Goal: Navigation & Orientation: Find specific page/section

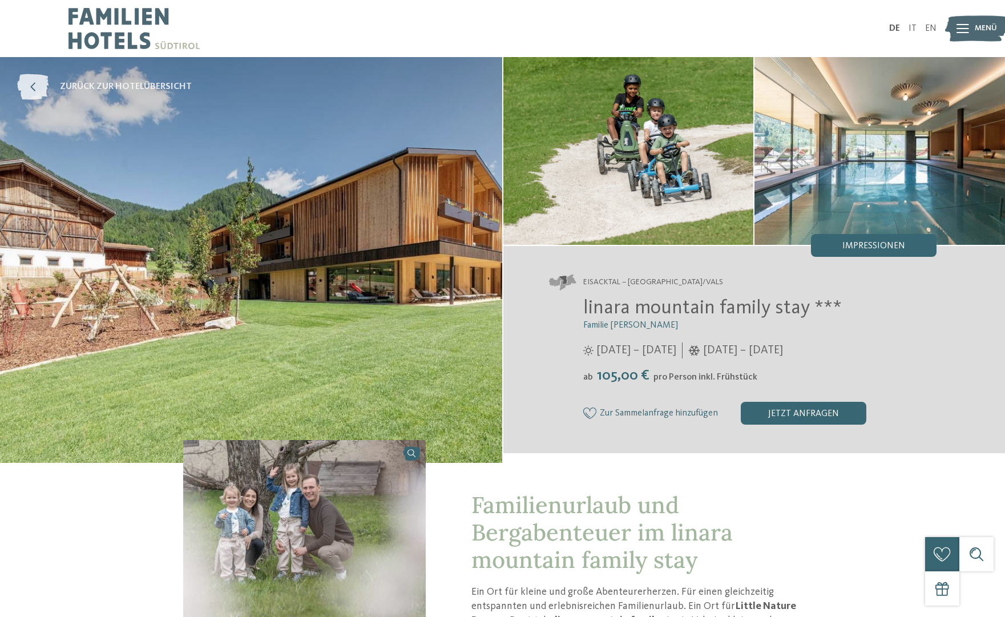
click at [39, 86] on icon at bounding box center [32, 87] width 31 height 26
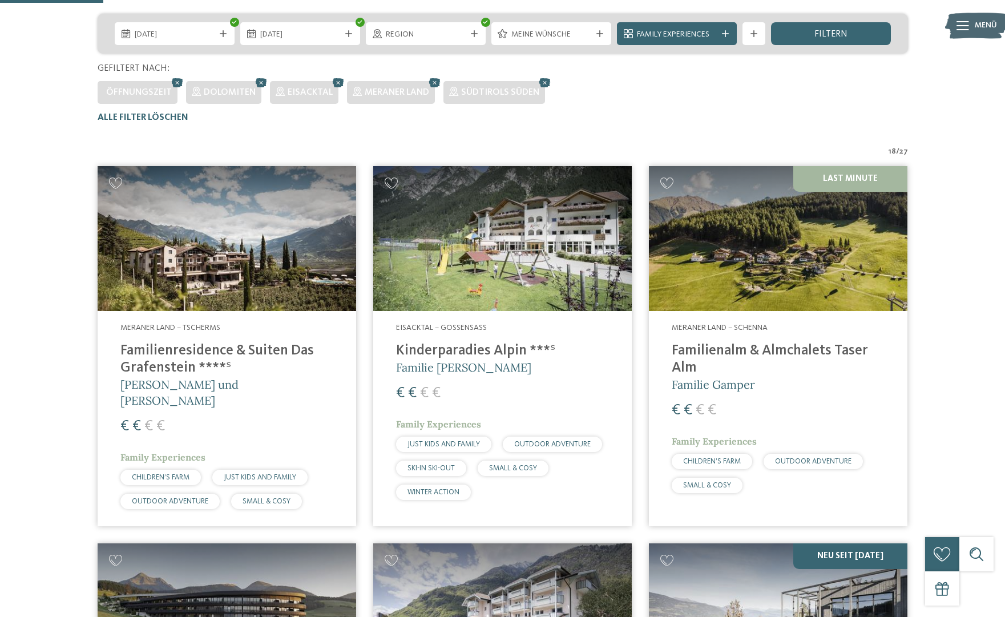
scroll to position [281, 0]
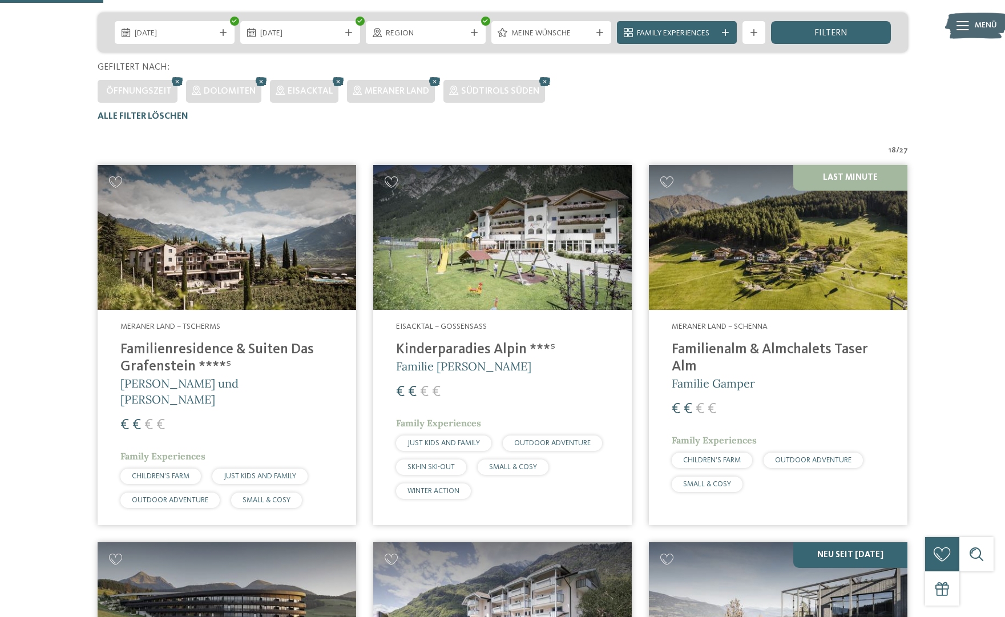
click at [734, 250] on img at bounding box center [778, 237] width 258 height 145
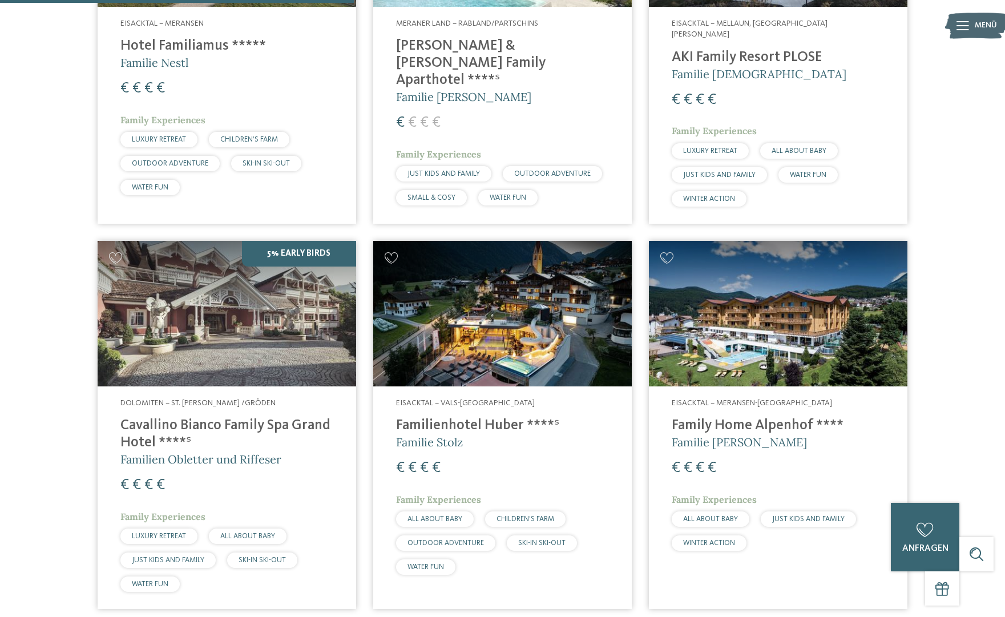
scroll to position [963, 0]
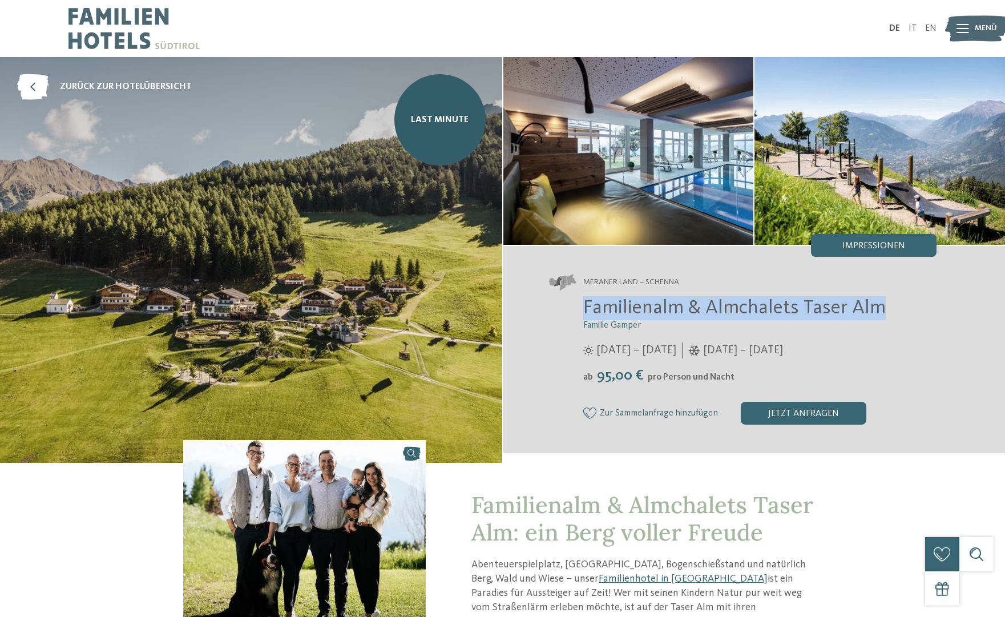
drag, startPoint x: 585, startPoint y: 305, endPoint x: 876, endPoint y: 305, distance: 290.4
click at [876, 305] on span "Familienalm & Almchalets Taser Alm" at bounding box center [734, 308] width 302 height 20
copy span "Familienalm & Almchalets Taser Alm"
